Goal: Task Accomplishment & Management: Use online tool/utility

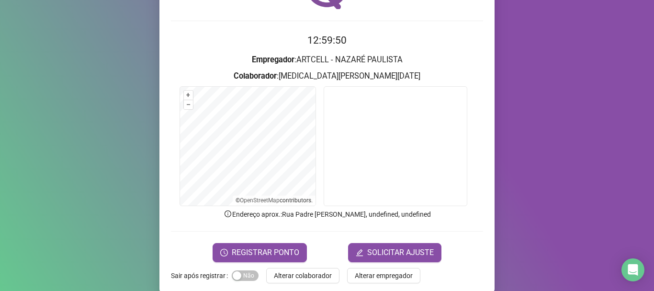
scroll to position [70, 0]
click at [262, 247] on span "REGISTRAR PONTO" at bounding box center [266, 252] width 68 height 11
click at [262, 247] on body "Página inicial Registrar ponto Espelho de ponto Meus registros Minhas solicitaç…" at bounding box center [327, 145] width 654 height 291
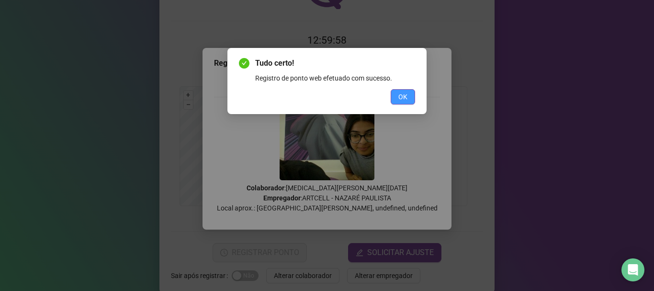
click at [411, 90] on button "OK" at bounding box center [403, 96] width 24 height 15
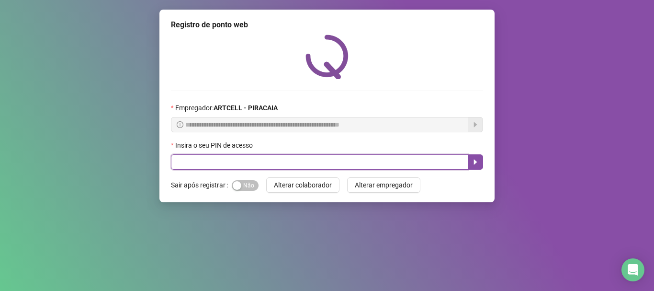
click at [201, 163] on input "text" at bounding box center [319, 161] width 297 height 15
type input "*****"
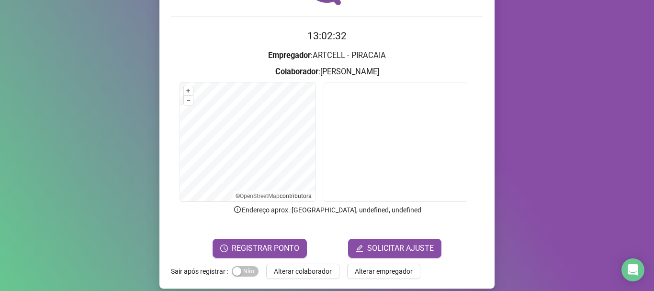
scroll to position [83, 0]
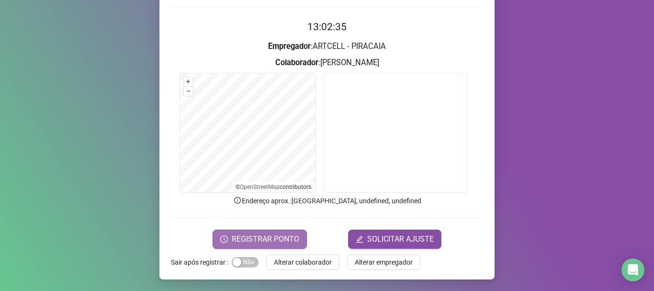
click at [293, 232] on button "REGISTRAR PONTO" at bounding box center [260, 238] width 94 height 19
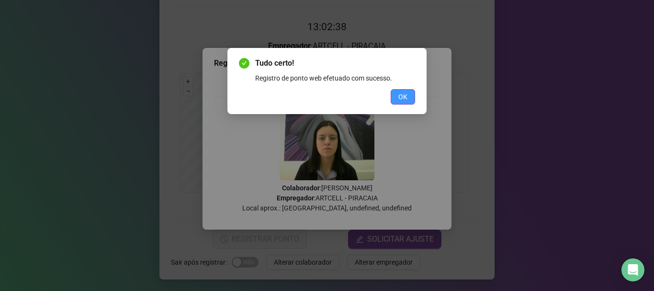
click at [404, 99] on span "OK" at bounding box center [402, 96] width 9 height 11
